Goal: Task Accomplishment & Management: Manage account settings

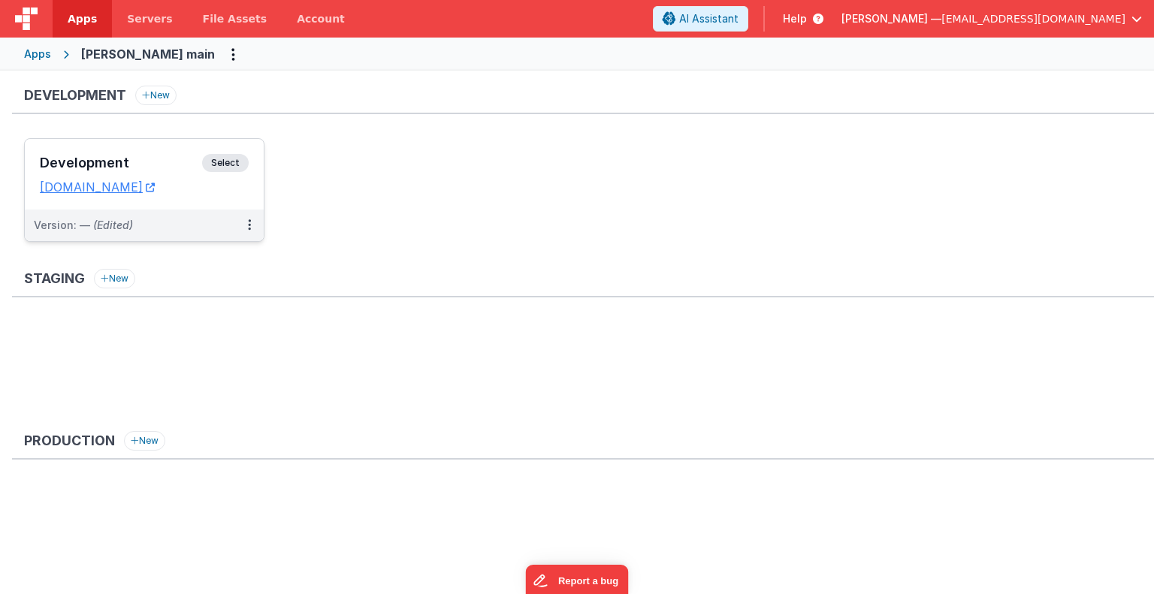
click at [225, 158] on span "Select" at bounding box center [225, 163] width 47 height 18
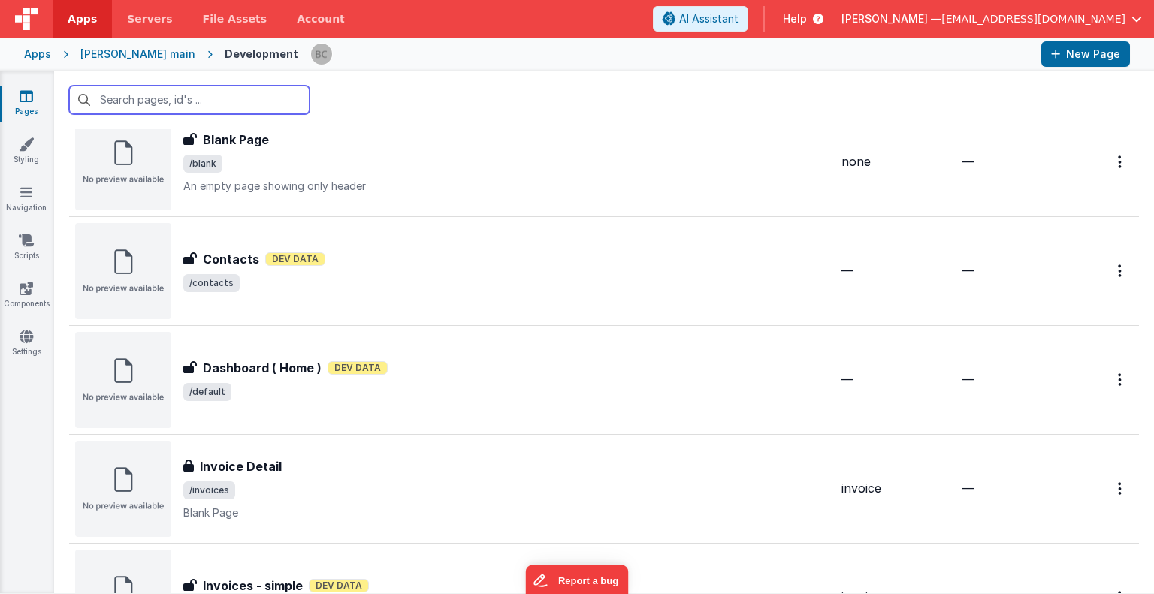
scroll to position [409, 0]
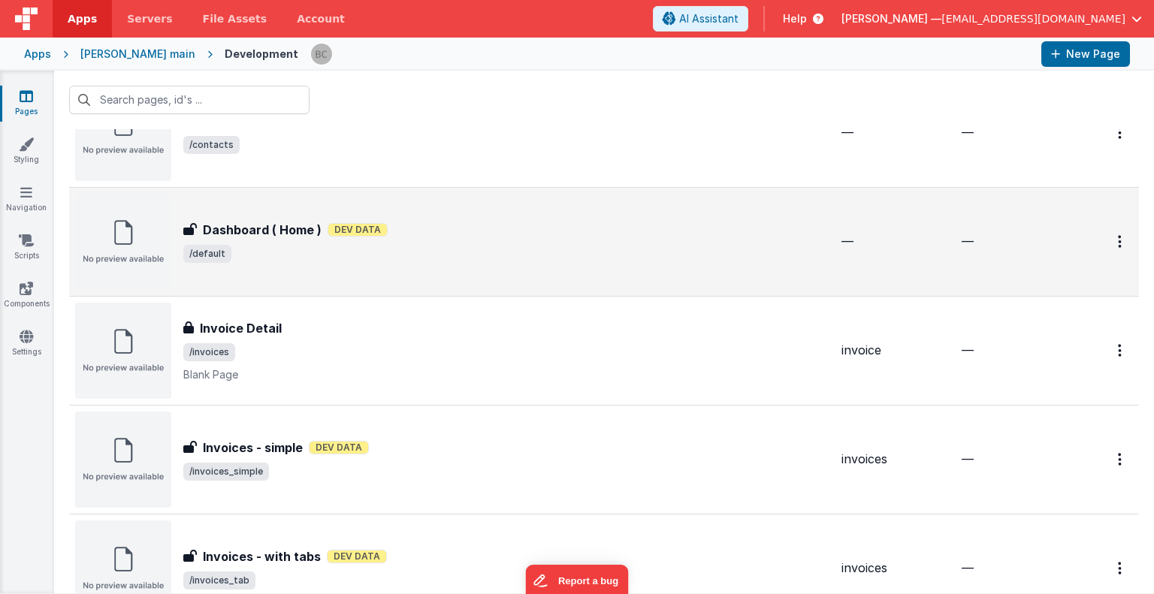
click at [206, 225] on h3 "Dashboard ( Home )" at bounding box center [262, 230] width 119 height 18
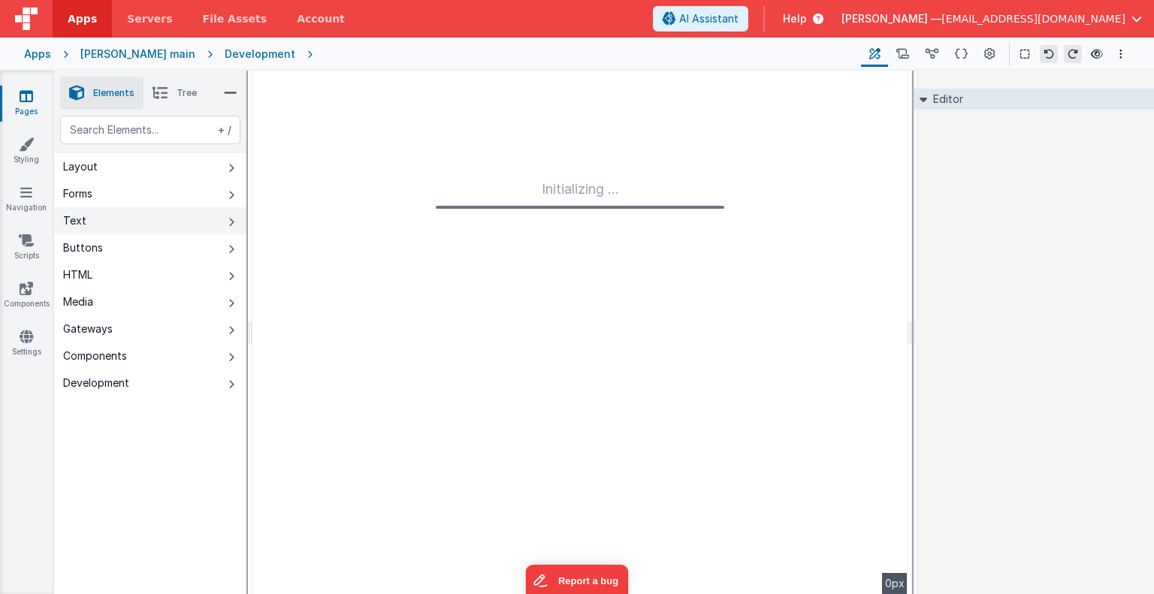
type input "FR_314A3BE6-EB20-8A46-A2B6-1C22E6034ED0"
checkbox input "false"
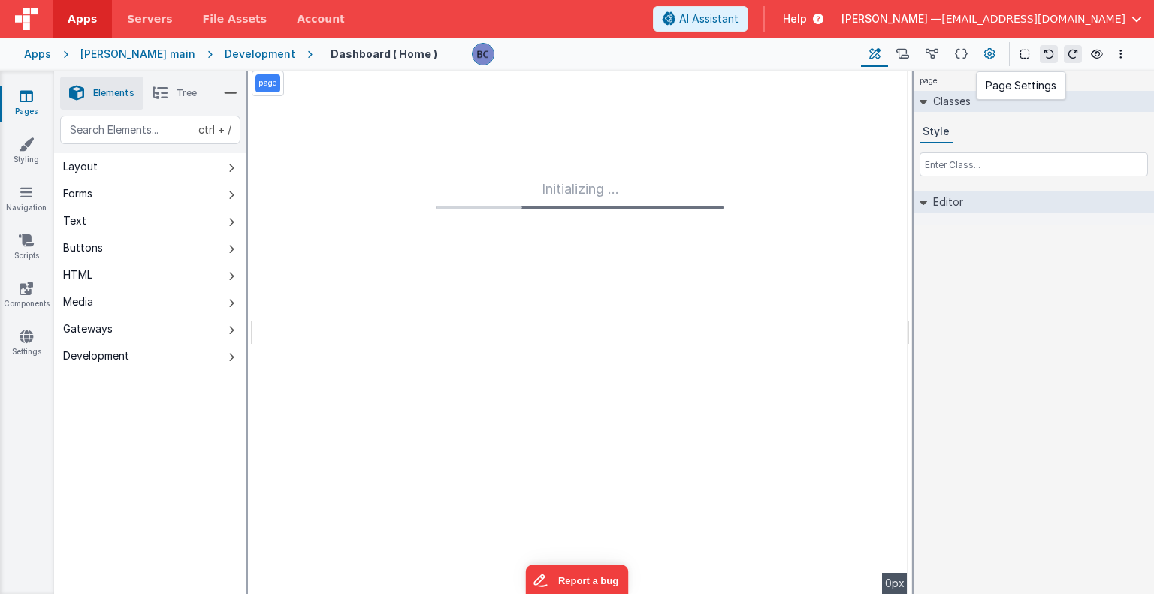
click at [989, 49] on icon at bounding box center [989, 55] width 11 height 16
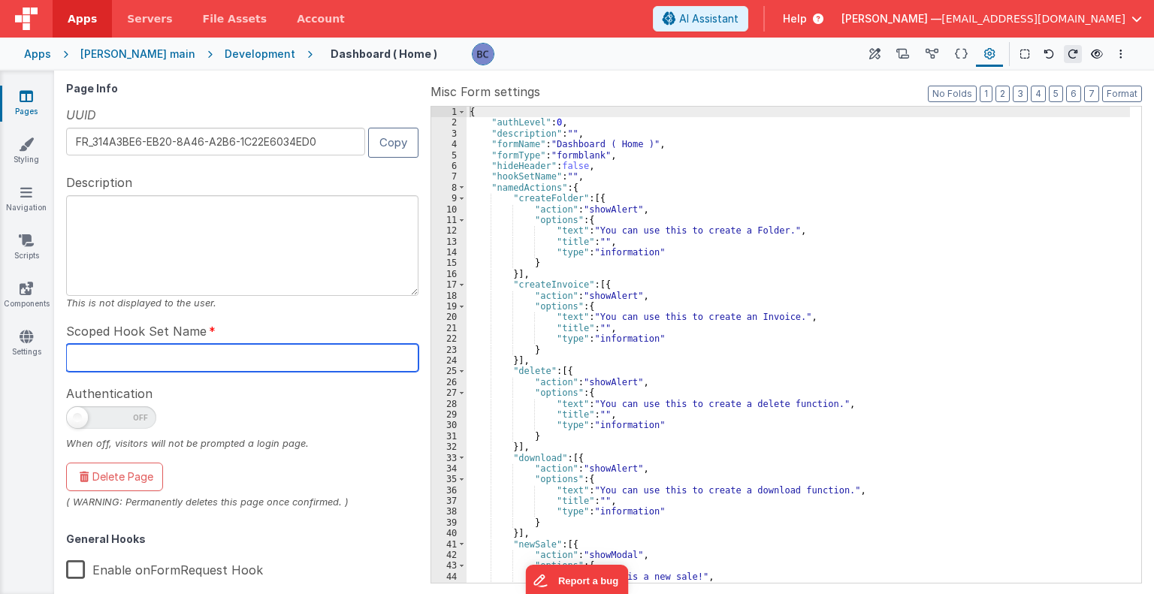
click at [102, 360] on input "text" at bounding box center [242, 358] width 352 height 28
paste input "BF - stubb_main_dash"
click at [101, 358] on input "BF - stubb_main_dash" at bounding box center [242, 358] width 352 height 28
type input "stubb_main_dash"
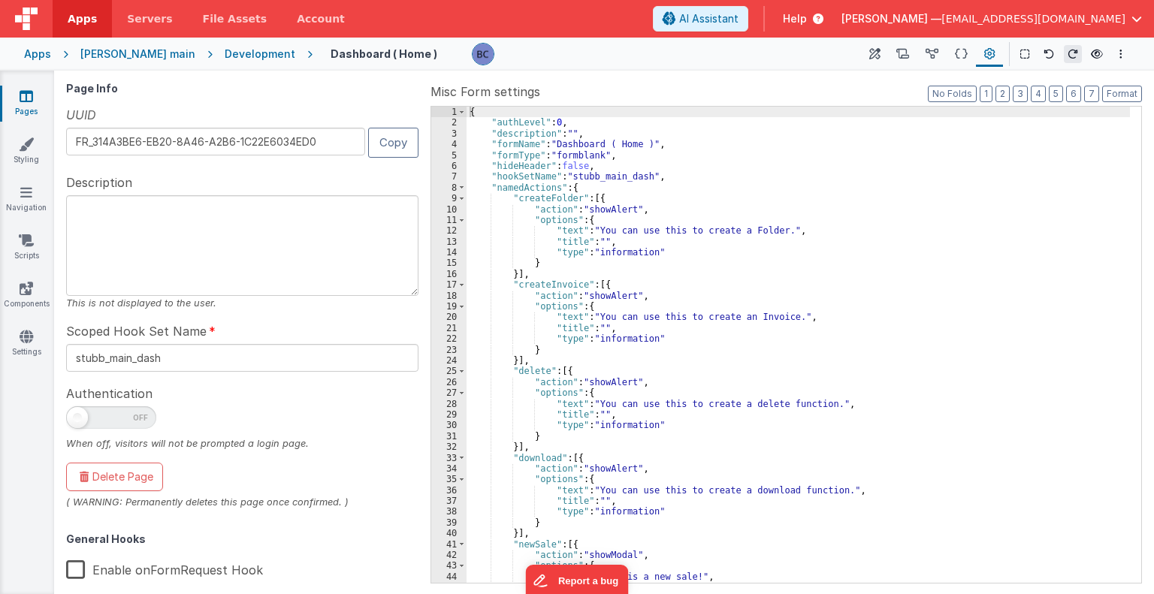
click at [80, 569] on label "Enable onFormRequest Hook" at bounding box center [164, 567] width 197 height 32
click at [0, 0] on input "Enable onFormRequest Hook" at bounding box center [0, 0] width 0 height 0
click at [138, 50] on div "[PERSON_NAME] main" at bounding box center [137, 54] width 115 height 15
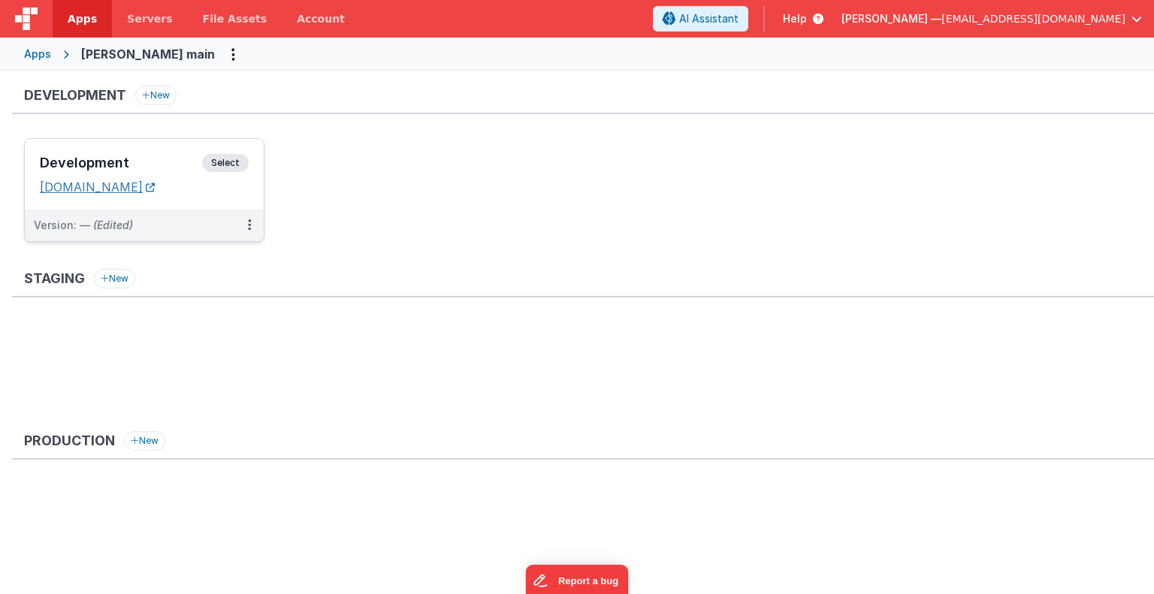
click at [137, 180] on link "[DOMAIN_NAME]" at bounding box center [97, 187] width 115 height 15
click at [228, 155] on span "Select" at bounding box center [225, 163] width 47 height 18
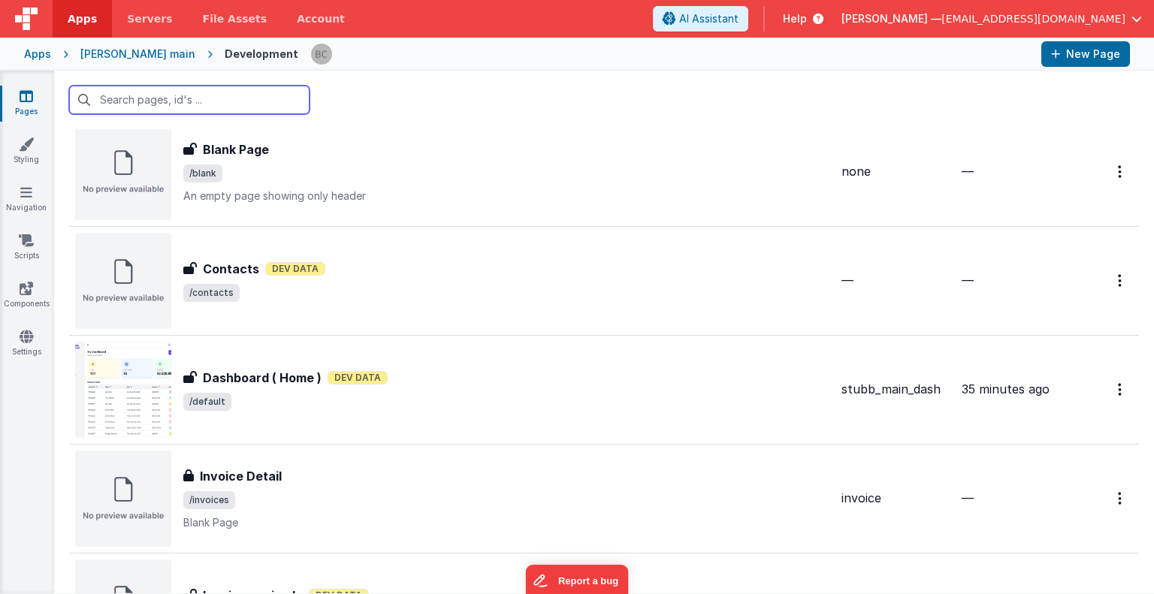
scroll to position [267, 0]
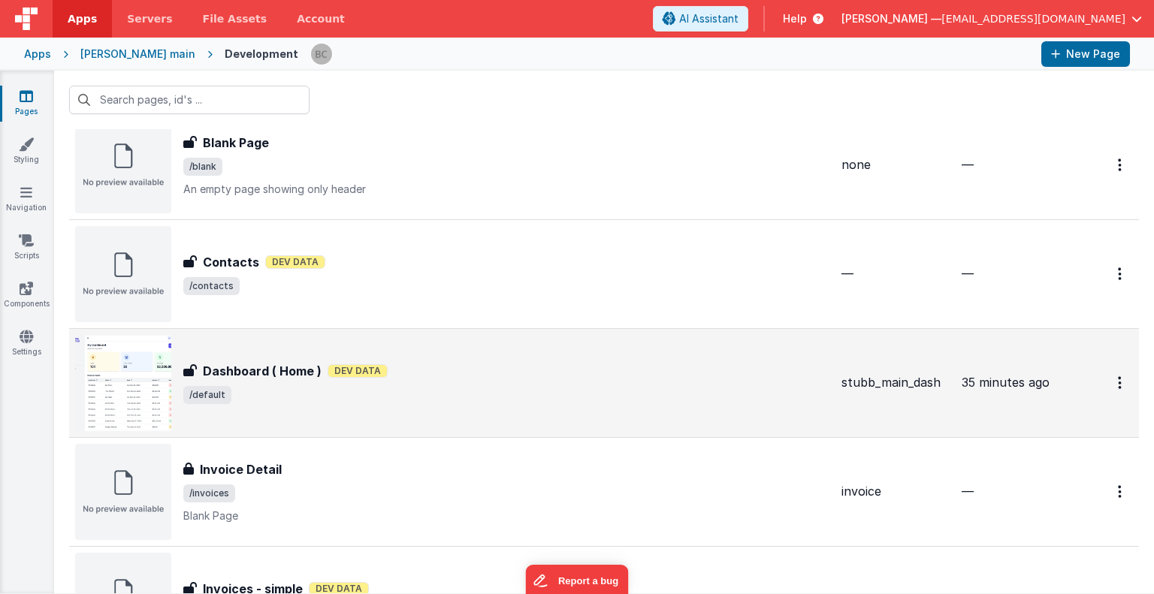
click at [246, 386] on span "/default" at bounding box center [506, 395] width 646 height 18
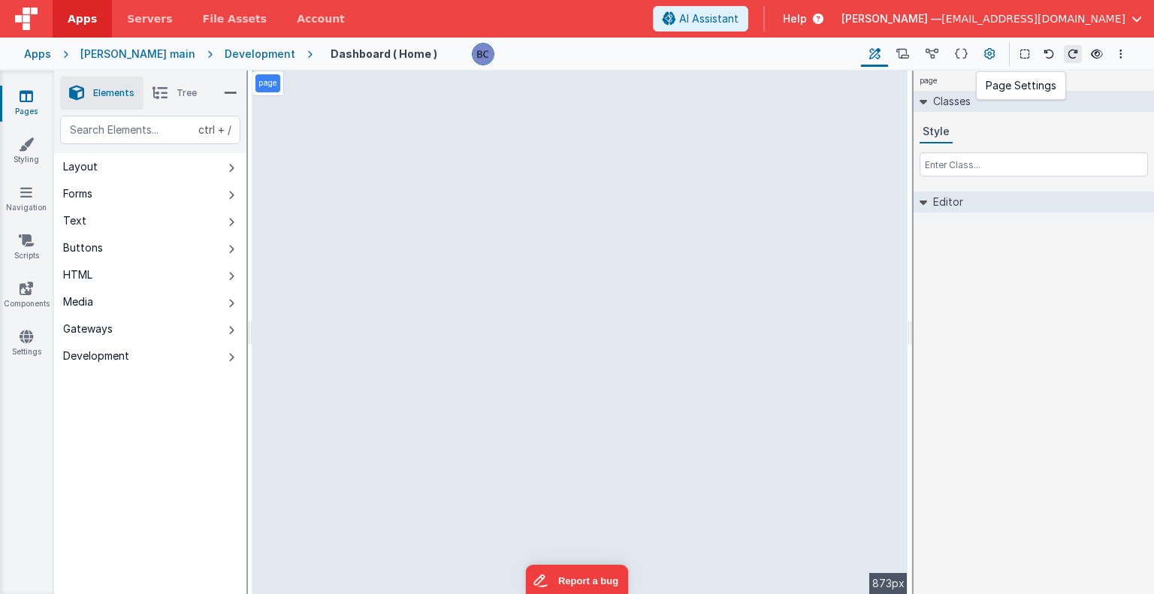
click at [989, 49] on icon at bounding box center [989, 55] width 11 height 16
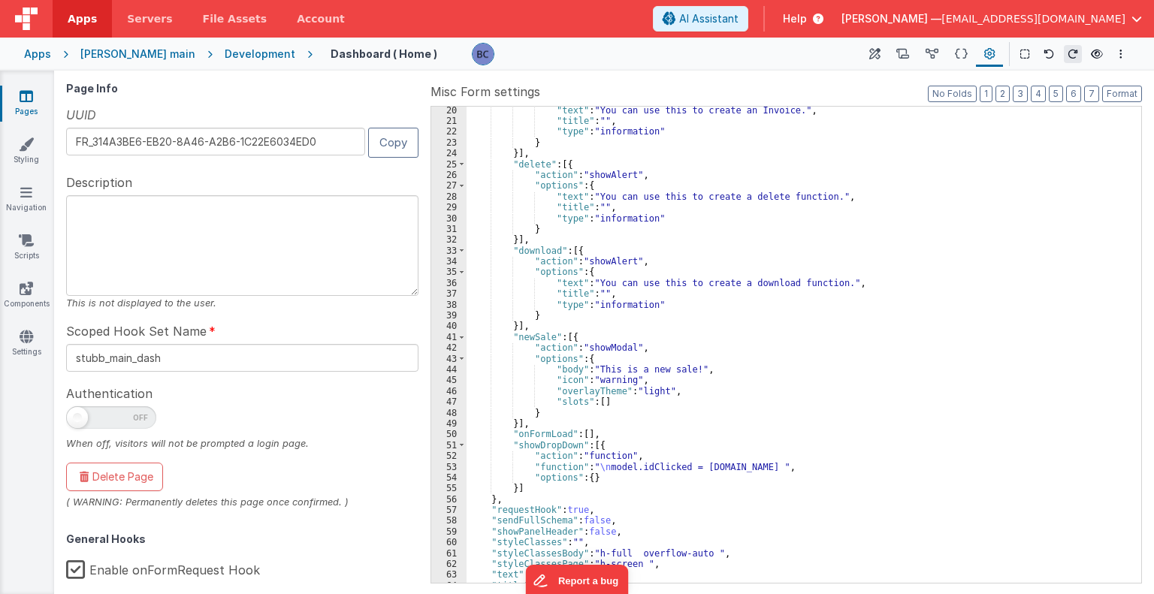
scroll to position [237, 0]
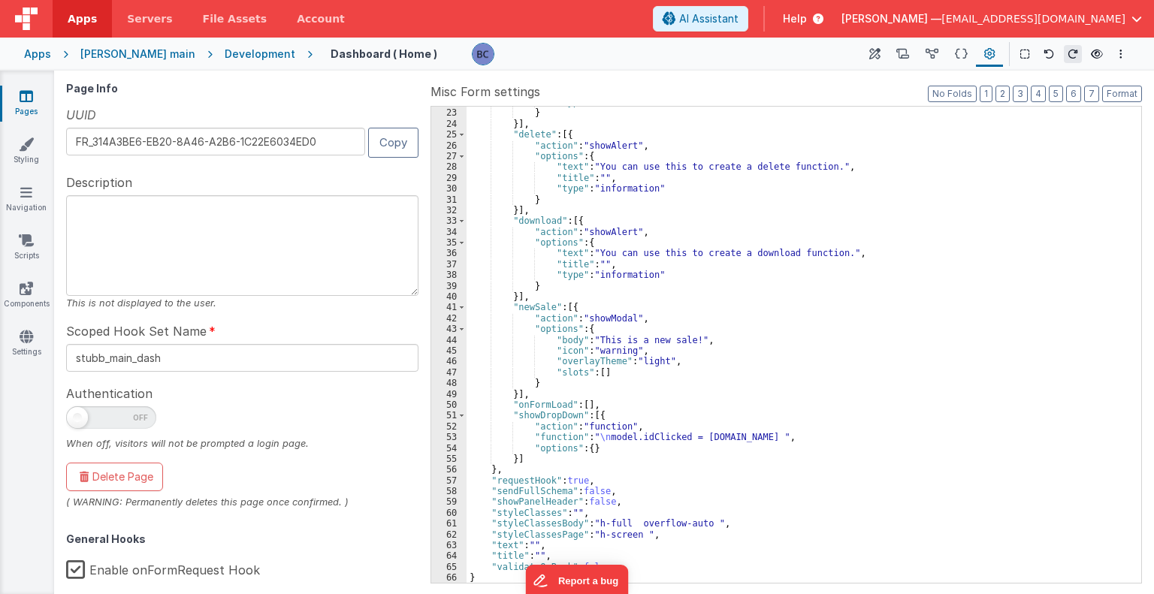
click at [77, 570] on label "Enable onFormRequest Hook" at bounding box center [163, 567] width 194 height 32
click at [0, 0] on input "Enable onFormRequest Hook" at bounding box center [0, 0] width 0 height 0
click at [167, 358] on input "stubb_main_dash" at bounding box center [242, 358] width 352 height 28
click at [76, 358] on input "stubb_main_dash" at bounding box center [242, 358] width 352 height 28
click at [234, 346] on input "stubb_main_dash" at bounding box center [242, 358] width 352 height 28
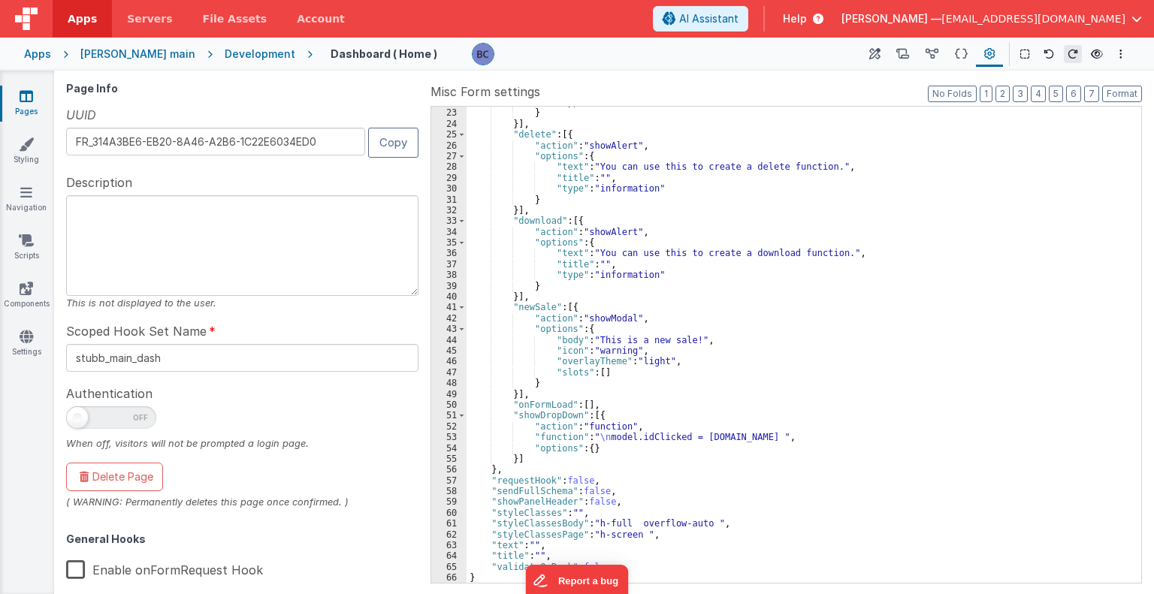
click at [264, 318] on div "Page Info UUID FR_314A3BE6-EB20-8A46-A2B6-1C22E6034ED0 Copy Description This is…" at bounding box center [245, 333] width 358 height 500
click at [109, 106] on div "UUID FR_314A3BE6-EB20-8A46-A2B6-1C22E6034ED0 Copy" at bounding box center [242, 133] width 352 height 55
click at [81, 563] on label "Enable onFormRequest Hook" at bounding box center [164, 567] width 197 height 32
click at [0, 0] on input "Enable onFormRequest Hook" at bounding box center [0, 0] width 0 height 0
click at [32, 53] on div "Apps" at bounding box center [37, 54] width 27 height 15
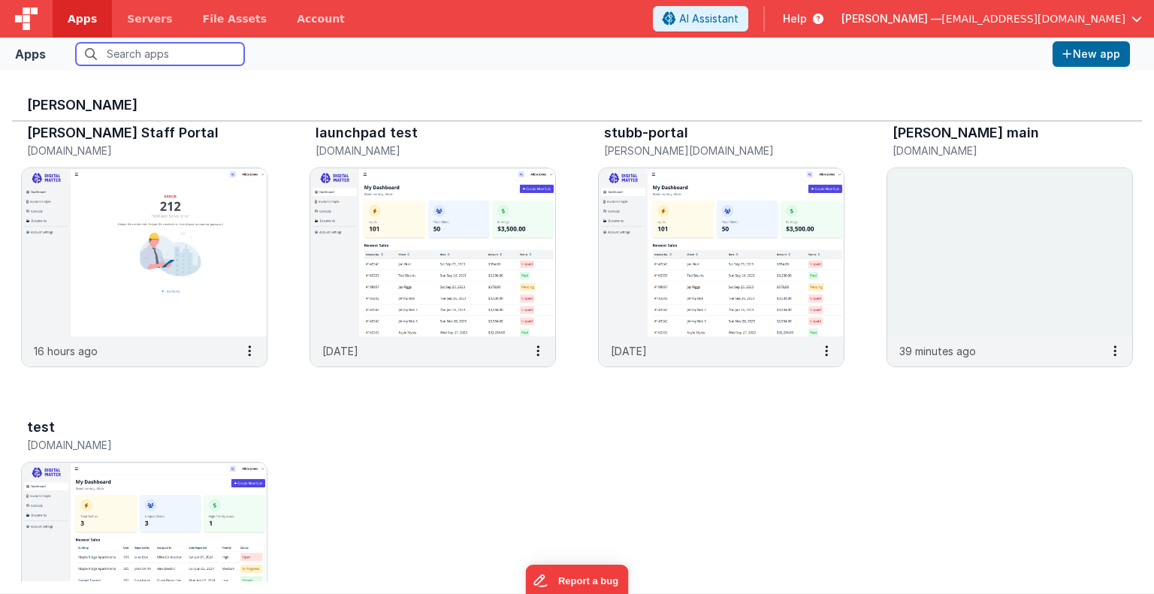
scroll to position [24, 0]
click at [149, 304] on img at bounding box center [144, 252] width 245 height 168
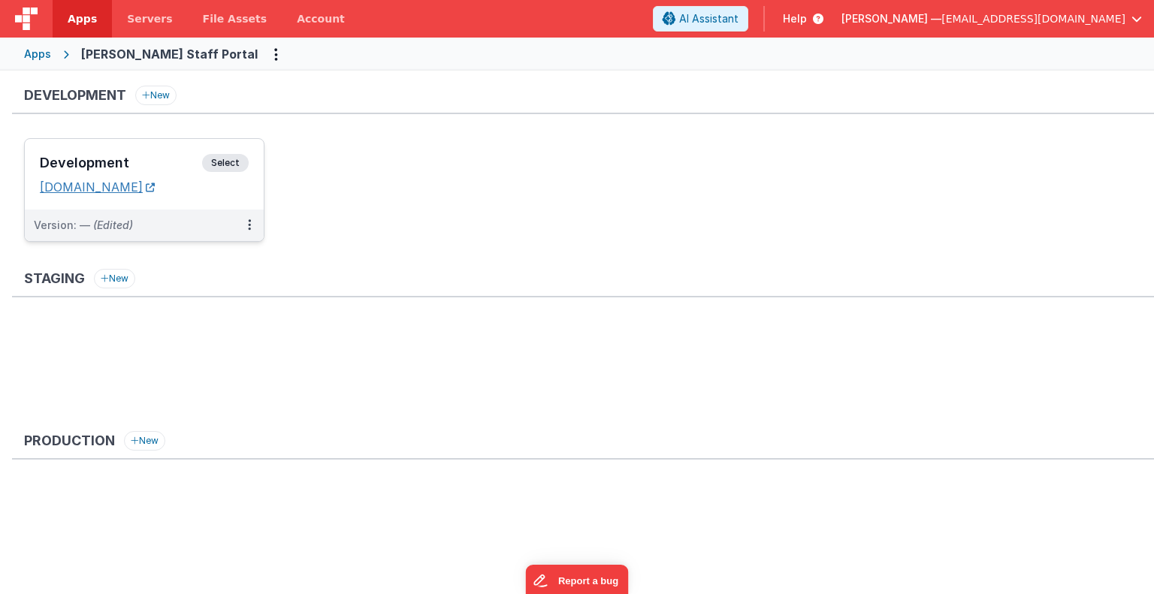
click at [155, 192] on link "[DOMAIN_NAME]" at bounding box center [97, 187] width 115 height 15
click at [86, 19] on span "Apps" at bounding box center [82, 18] width 29 height 15
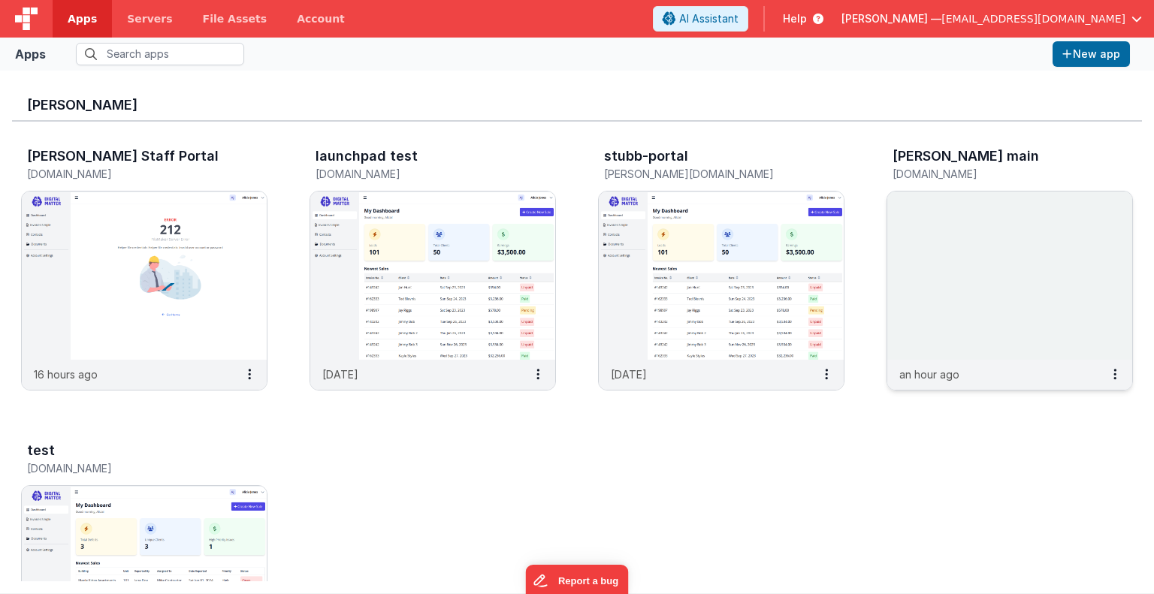
click at [968, 301] on img at bounding box center [1009, 276] width 245 height 168
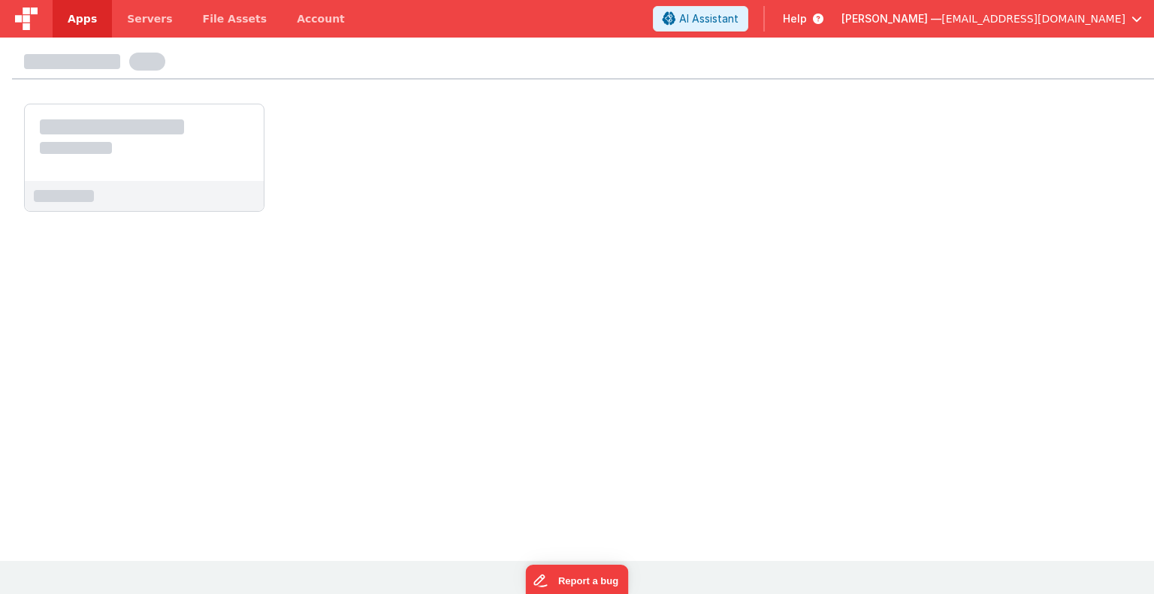
click at [968, 301] on div at bounding box center [577, 297] width 1154 height 519
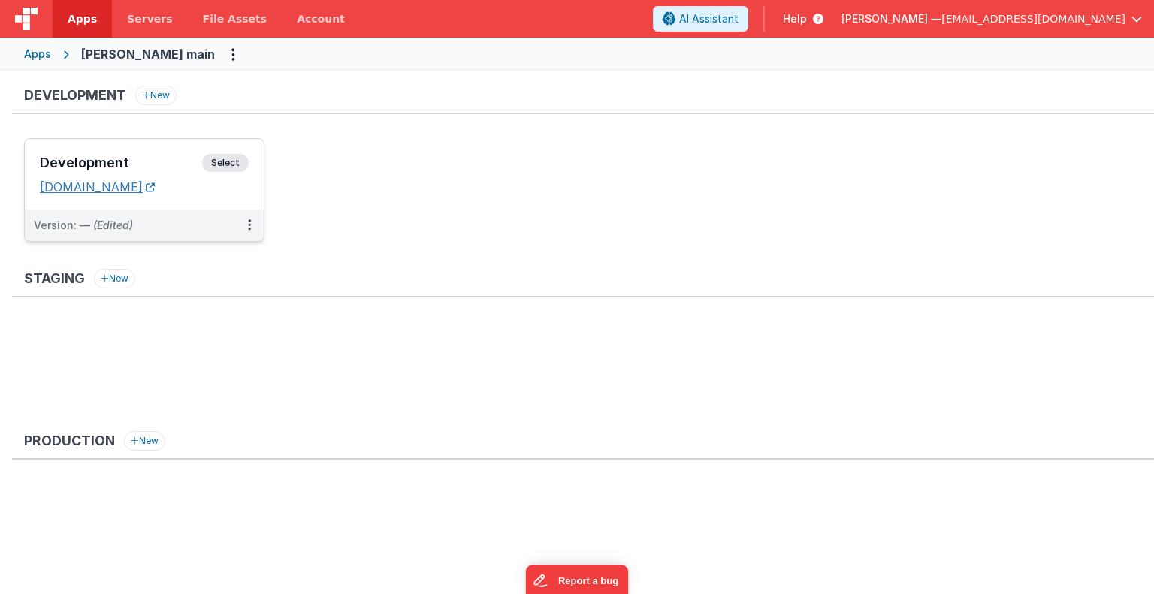
click at [155, 187] on link "[DOMAIN_NAME]" at bounding box center [97, 187] width 115 height 15
click at [155, 186] on link "[DOMAIN_NAME]" at bounding box center [97, 187] width 115 height 15
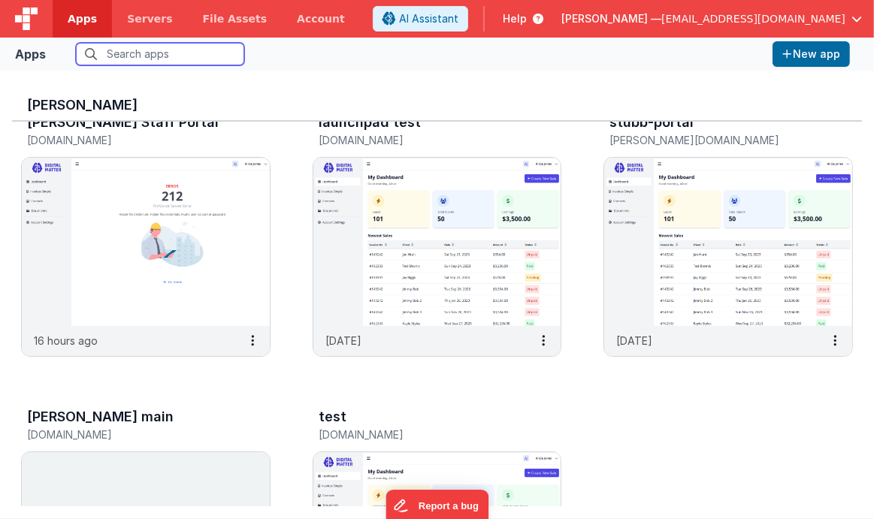
scroll to position [32, 0]
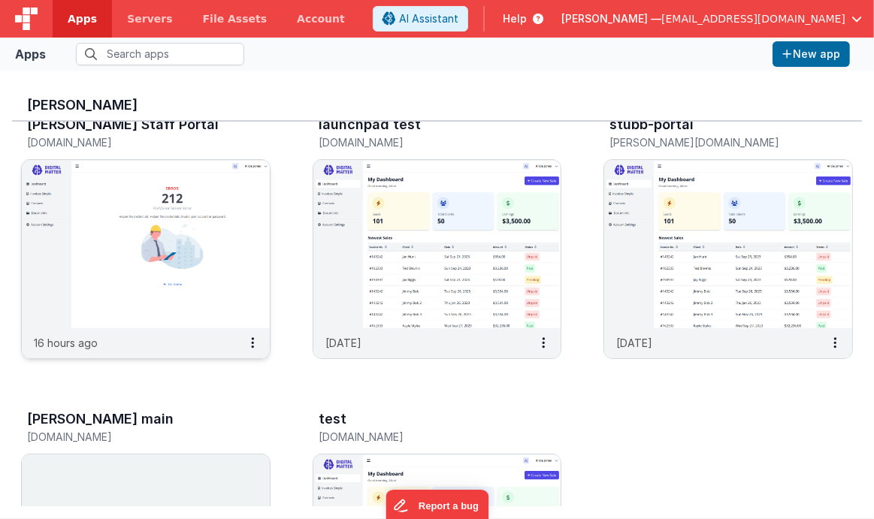
click at [207, 286] on img at bounding box center [146, 244] width 248 height 168
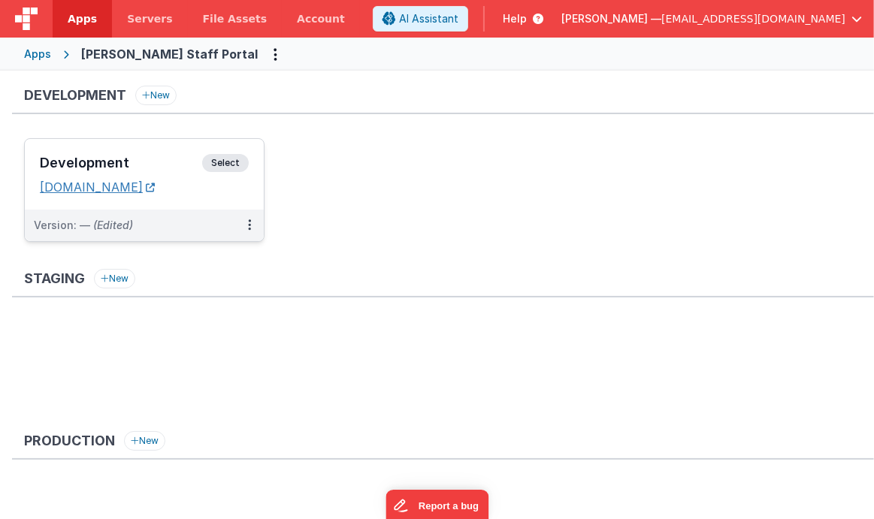
click at [147, 189] on link "[DOMAIN_NAME]" at bounding box center [97, 187] width 115 height 15
click at [48, 53] on div "Apps" at bounding box center [37, 54] width 27 height 15
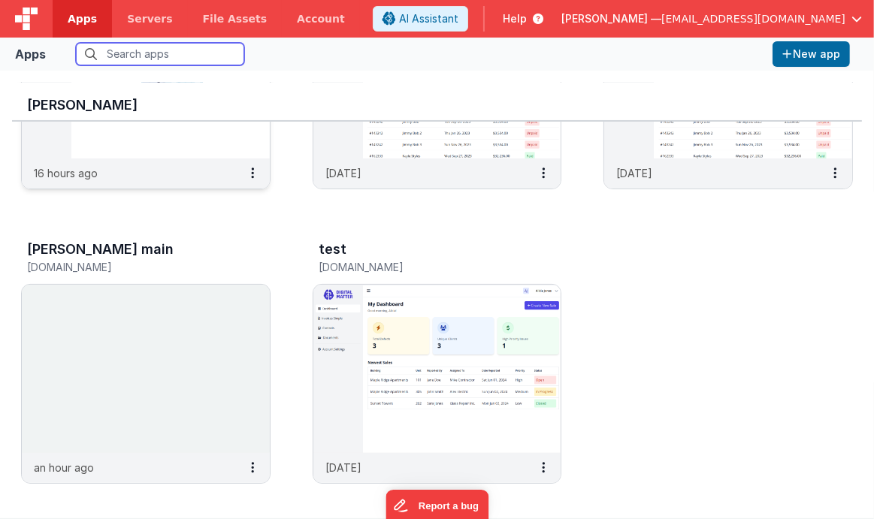
scroll to position [213, 0]
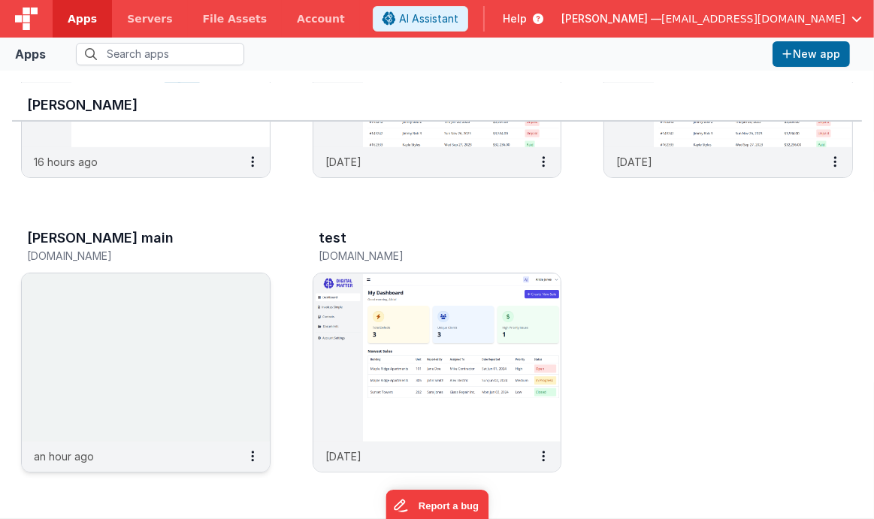
click at [174, 358] on img at bounding box center [146, 357] width 248 height 168
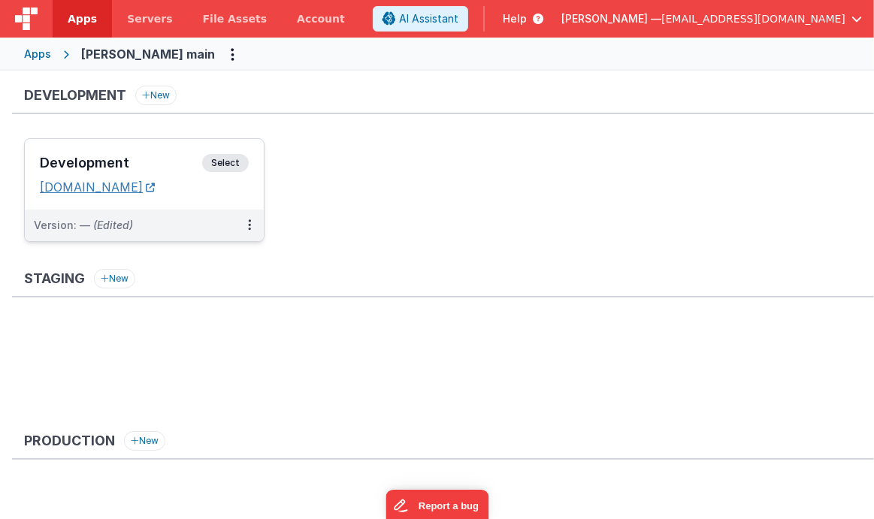
click at [141, 189] on link "[DOMAIN_NAME]" at bounding box center [97, 187] width 115 height 15
click at [155, 184] on link "[DOMAIN_NAME]" at bounding box center [97, 187] width 115 height 15
click at [222, 165] on span "Select" at bounding box center [225, 163] width 47 height 18
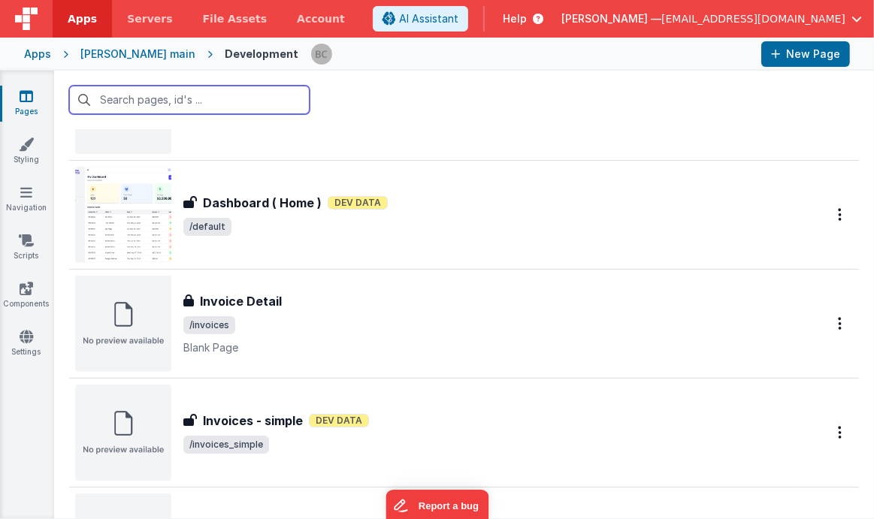
scroll to position [441, 0]
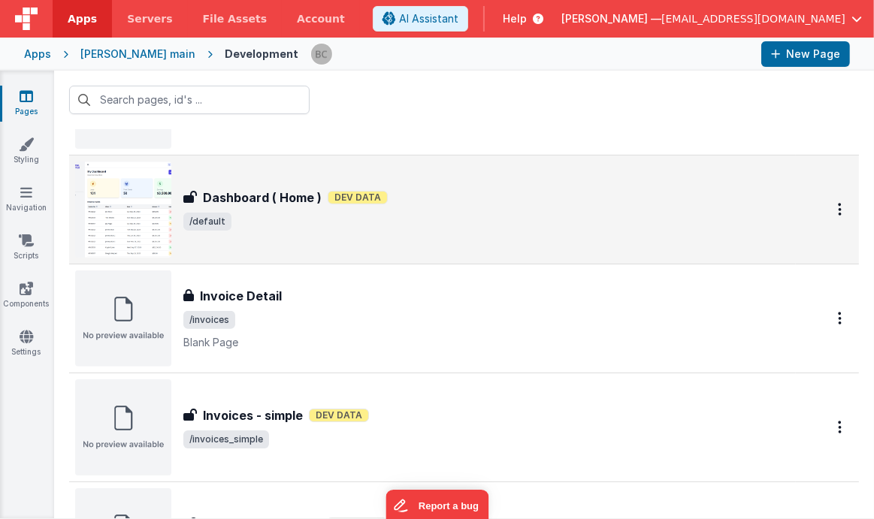
click at [138, 223] on img at bounding box center [123, 210] width 96 height 96
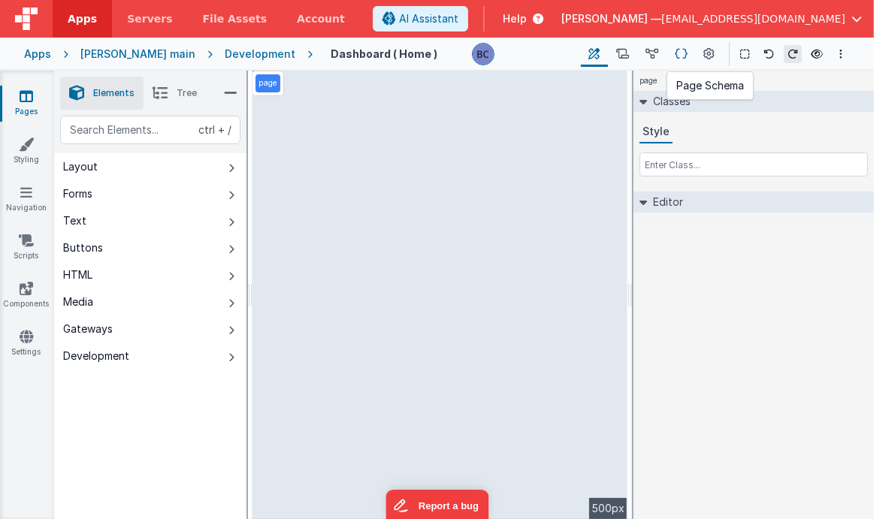
click at [685, 53] on icon at bounding box center [681, 55] width 13 height 16
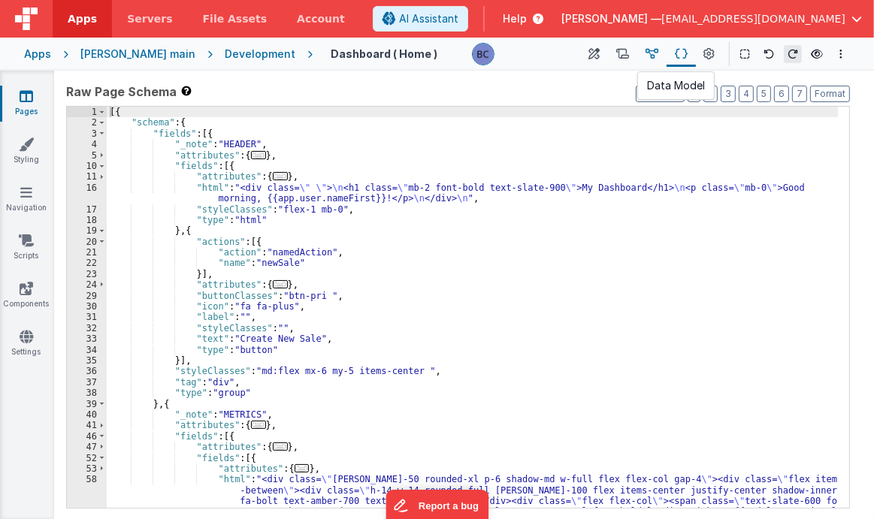
click at [654, 53] on icon at bounding box center [651, 55] width 13 height 16
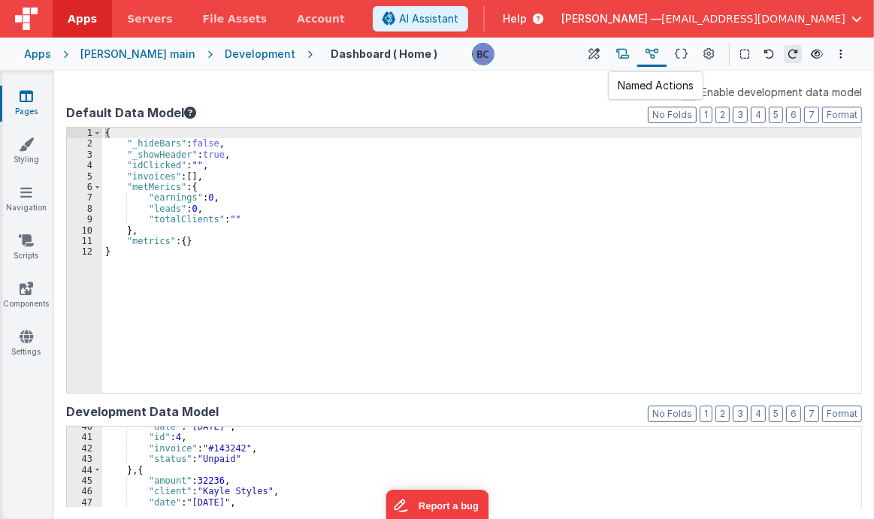
click at [622, 54] on icon at bounding box center [622, 55] width 13 height 16
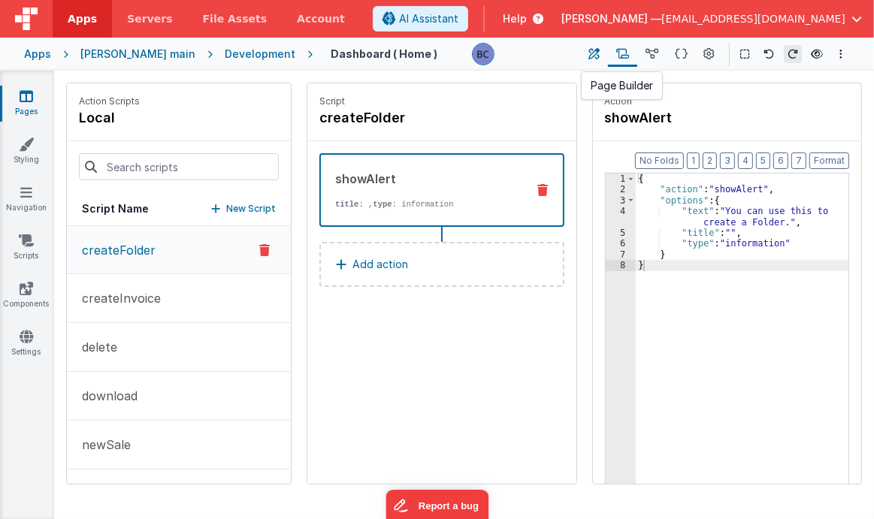
click at [598, 55] on icon at bounding box center [594, 55] width 11 height 16
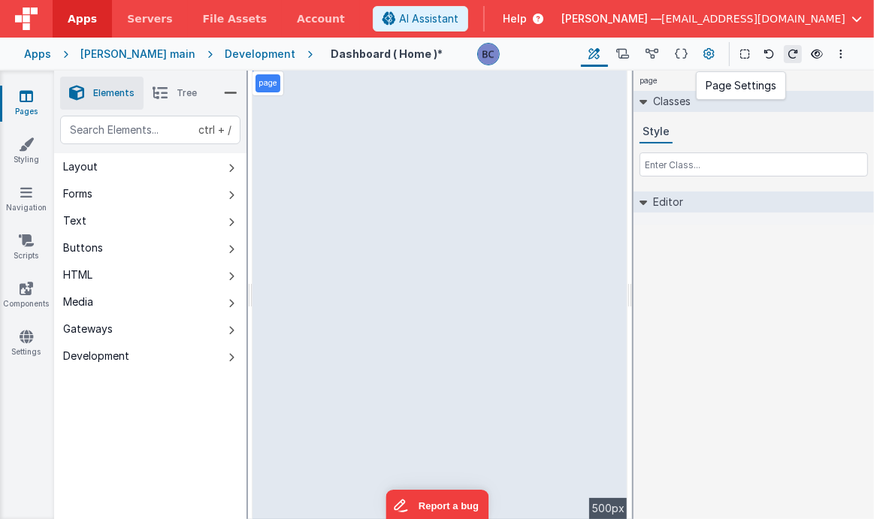
click at [712, 53] on icon at bounding box center [709, 55] width 11 height 16
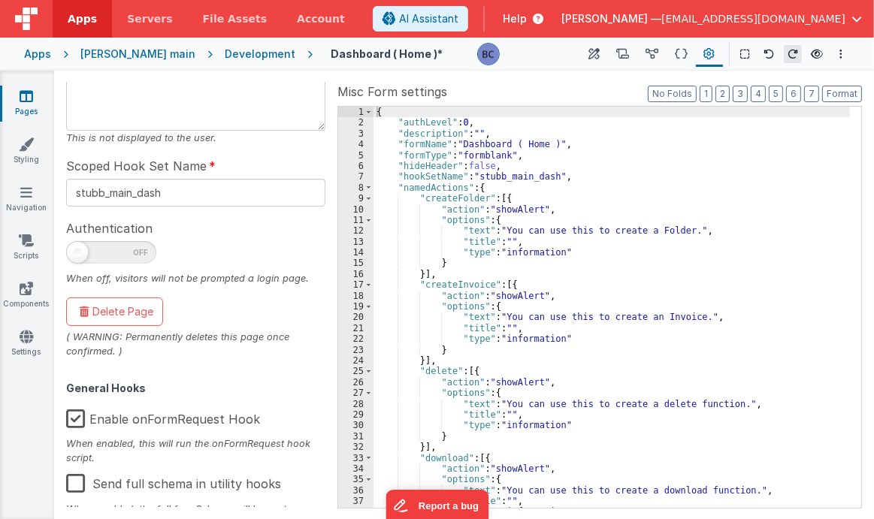
scroll to position [167, 0]
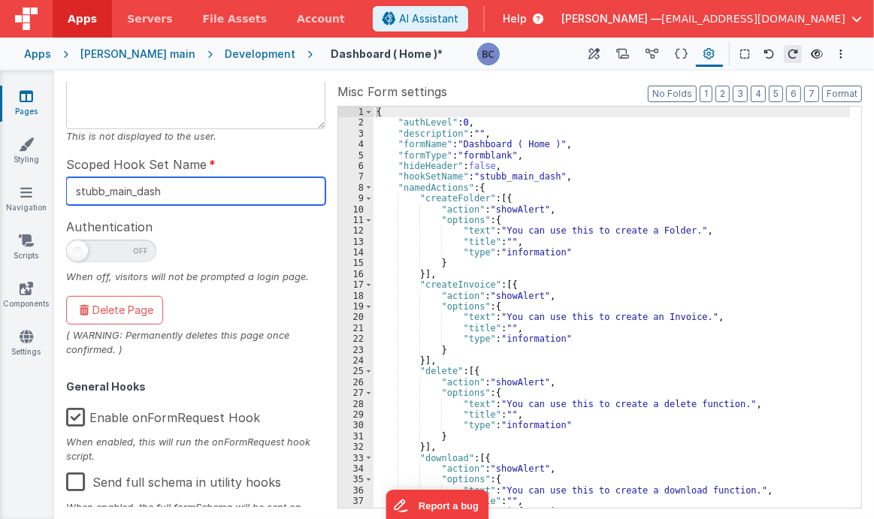
click at [195, 186] on input "stubb_main_dash" at bounding box center [195, 191] width 259 height 28
drag, startPoint x: 195, startPoint y: 186, endPoint x: 69, endPoint y: 193, distance: 126.4
click at [69, 193] on input "stubb_main_dash" at bounding box center [195, 191] width 259 height 28
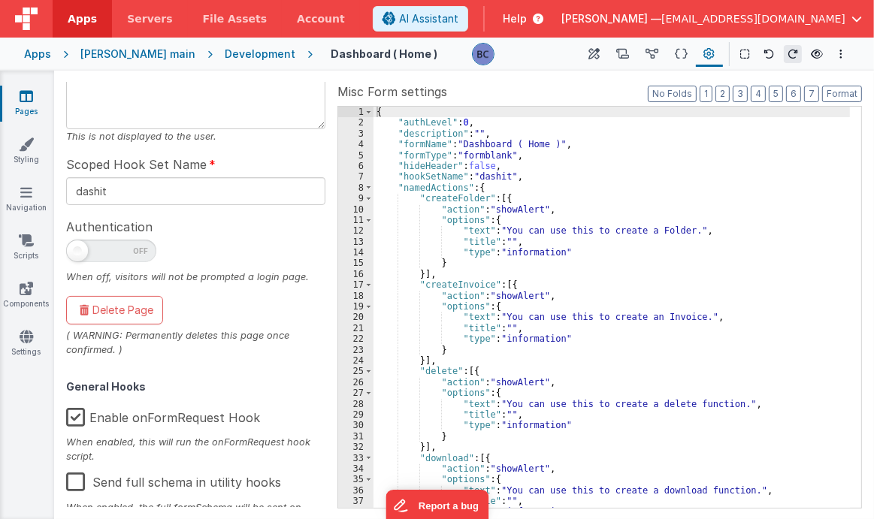
click at [527, 14] on span "Help" at bounding box center [515, 18] width 24 height 15
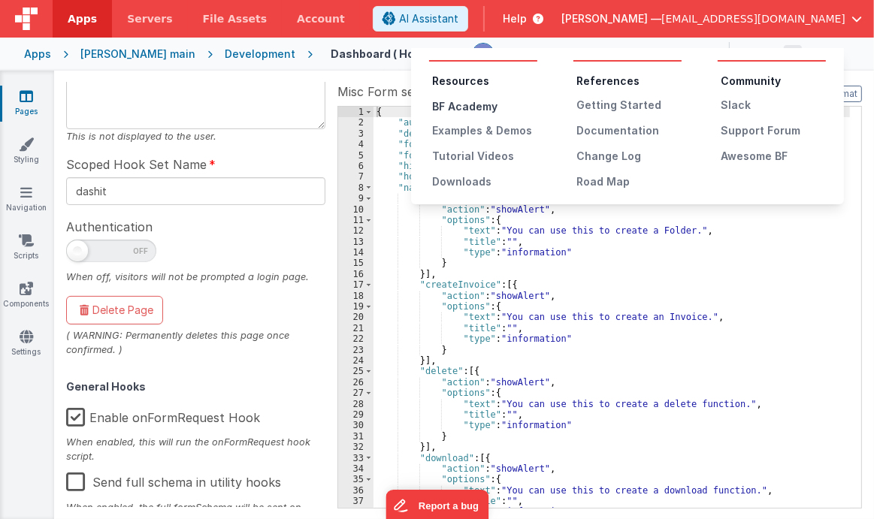
click at [481, 105] on div "BF Academy" at bounding box center [484, 106] width 105 height 15
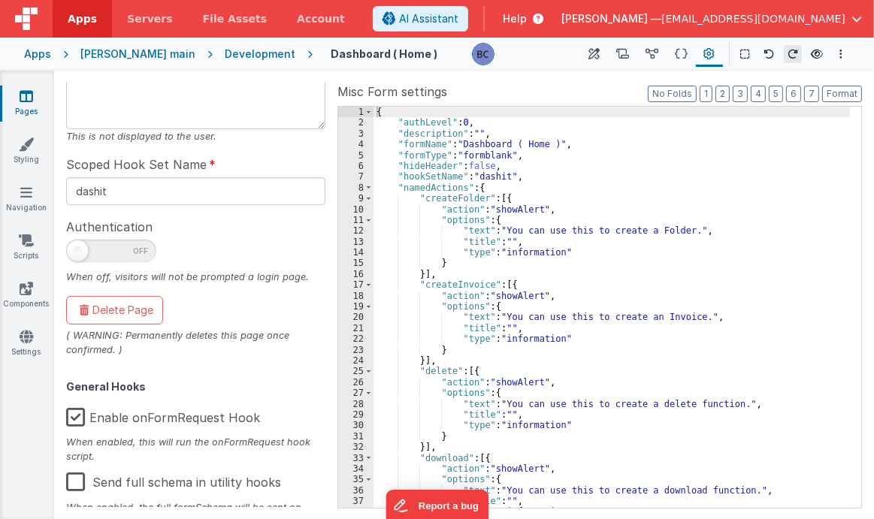
click at [60, 143] on div "Page Info UUID FR_314A3BE6-EB20-8A46-A2B6-1C22E6034ED0 Copy Description This is…" at bounding box center [464, 295] width 808 height 436
click at [62, 134] on div "Page Info UUID FR_314A3BE6-EB20-8A46-A2B6-1C22E6034ED0 Copy Description This is…" at bounding box center [464, 295] width 808 height 436
click at [166, 190] on input "dashit" at bounding box center [195, 191] width 259 height 28
type input "dashbd"
click at [261, 155] on div "Scoped Hook Set Name dashbd" at bounding box center [195, 180] width 259 height 50
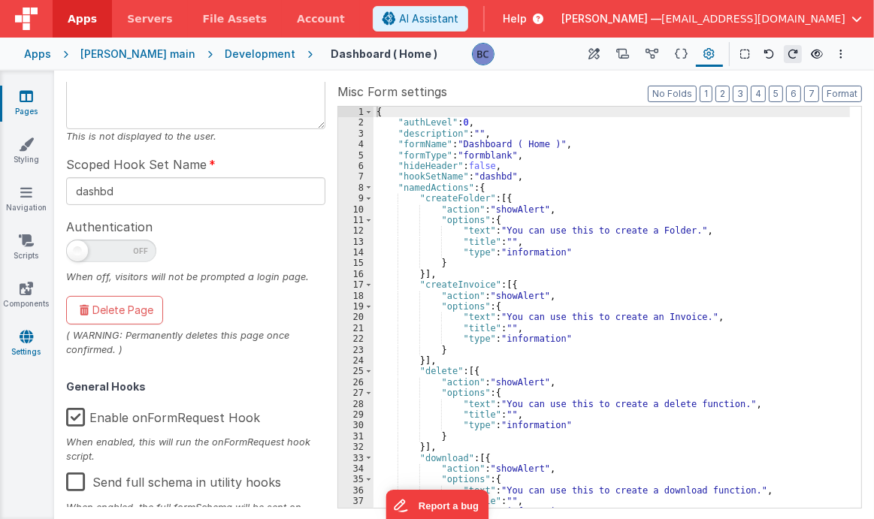
click at [25, 336] on icon at bounding box center [27, 336] width 14 height 15
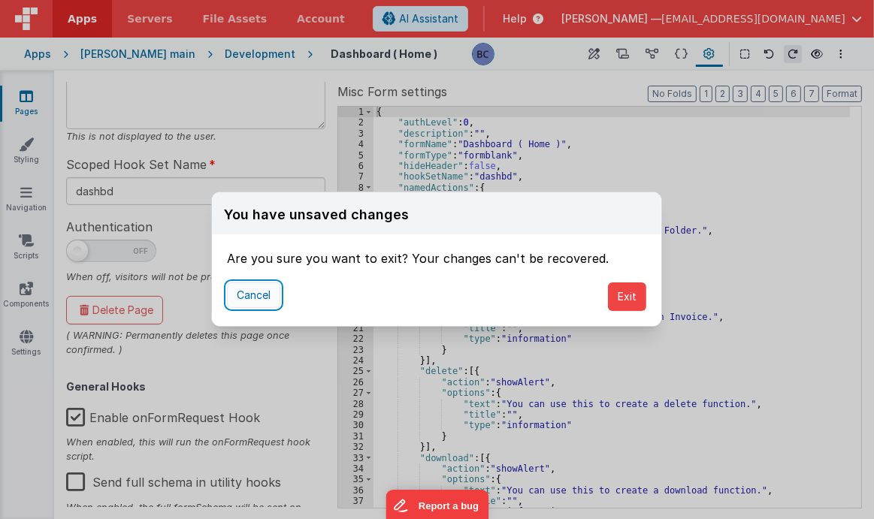
click at [241, 298] on button "Cancel" at bounding box center [253, 295] width 53 height 26
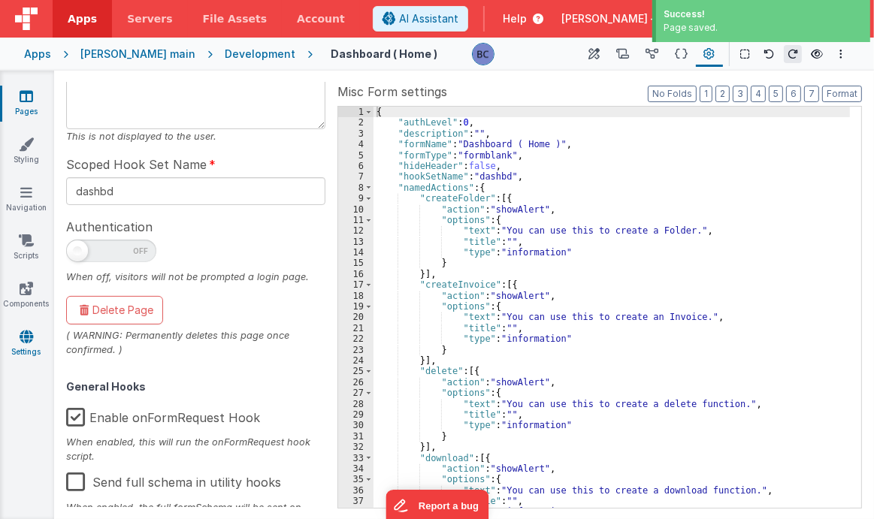
click at [27, 342] on icon at bounding box center [27, 336] width 14 height 15
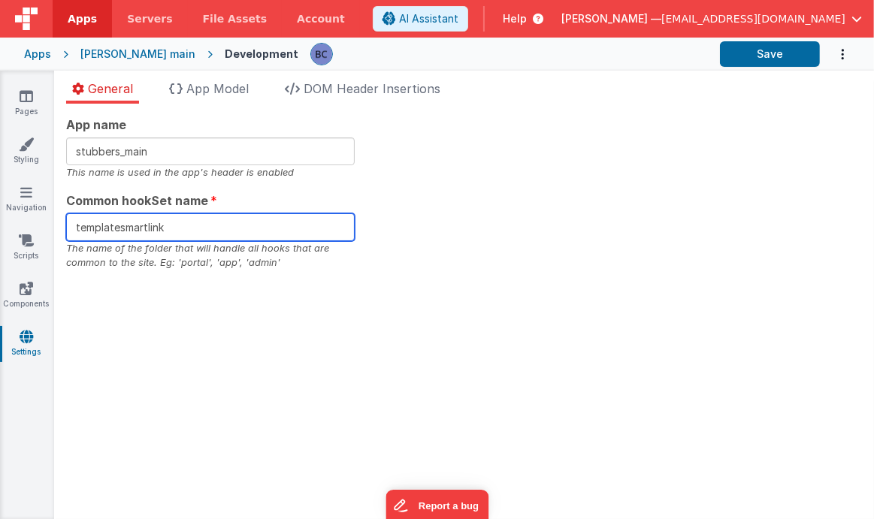
click at [189, 234] on input "templatesmartlink" at bounding box center [210, 227] width 288 height 28
type input "t"
type input "stubbmain"
click at [117, 51] on div "[PERSON_NAME] main" at bounding box center [137, 54] width 115 height 15
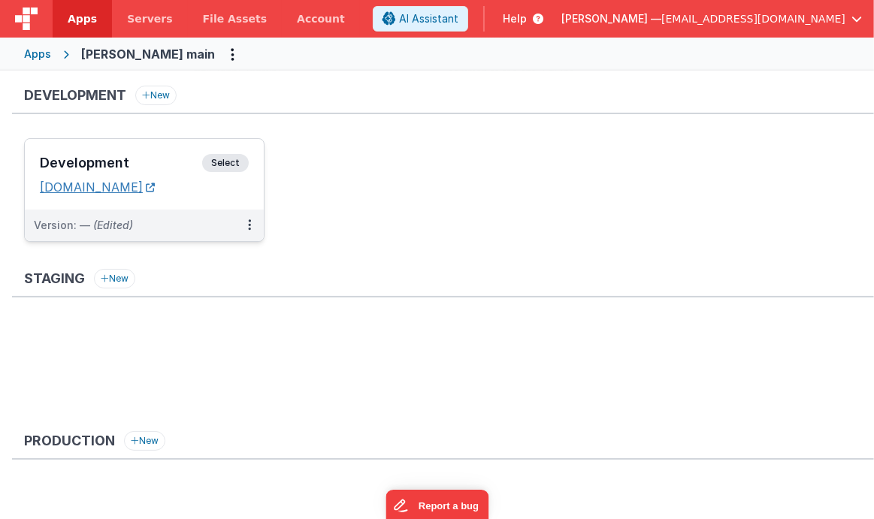
click at [155, 186] on link "[DOMAIN_NAME]" at bounding box center [97, 187] width 115 height 15
click at [207, 164] on span "Select" at bounding box center [225, 163] width 47 height 18
